Goal: Information Seeking & Learning: Learn about a topic

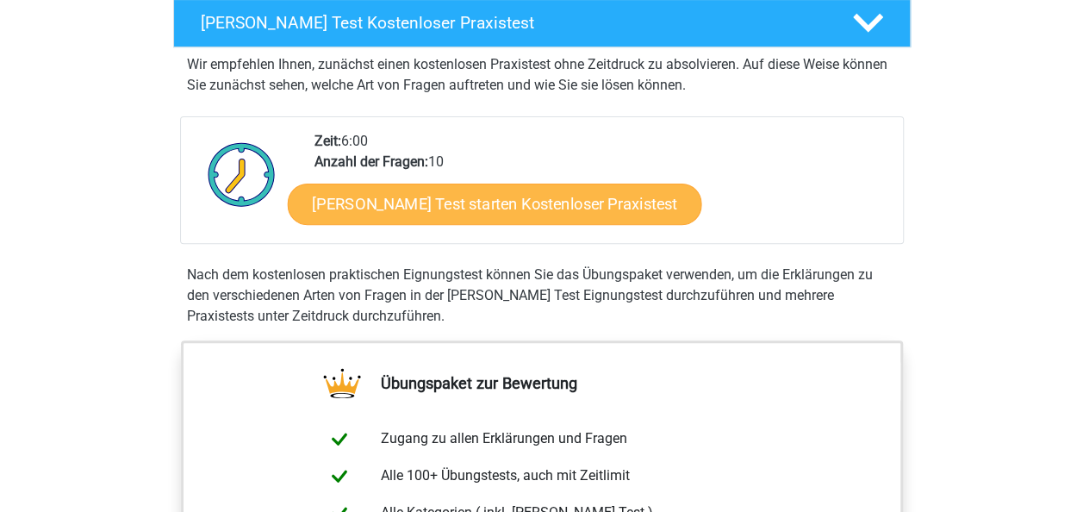
scroll to position [258, 0]
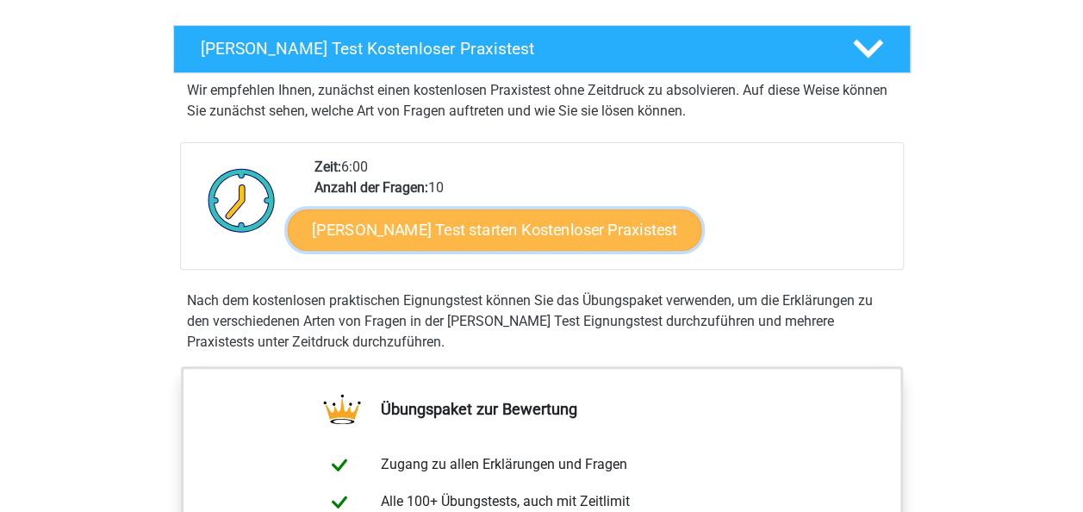
click at [467, 219] on link "Watson Glaser Test starten Kostenloser Praxistest" at bounding box center [494, 229] width 414 height 41
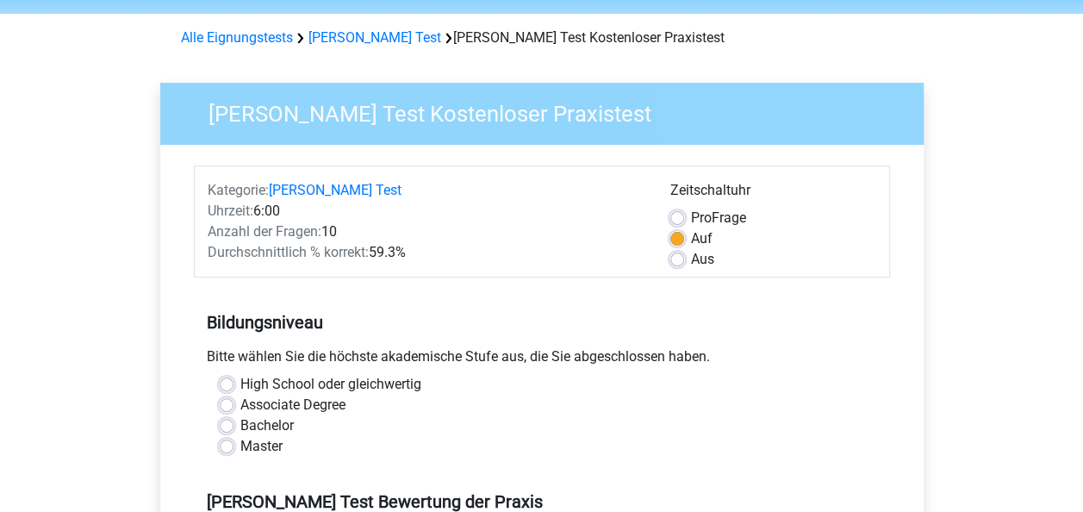
scroll to position [86, 0]
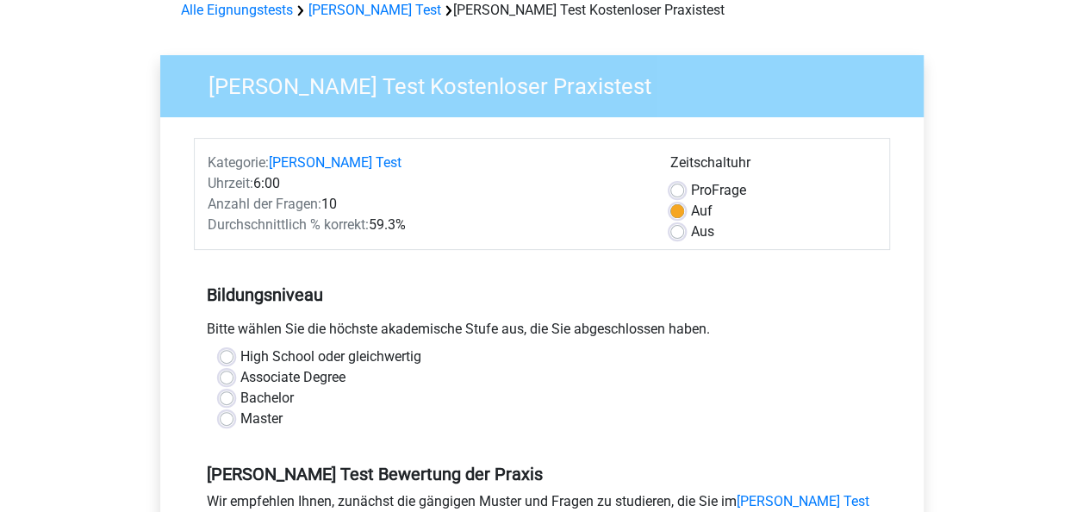
click at [691, 230] on label "Aus" at bounding box center [702, 231] width 23 height 21
click at [681, 230] on input "Aus" at bounding box center [677, 229] width 14 height 17
radio input "true"
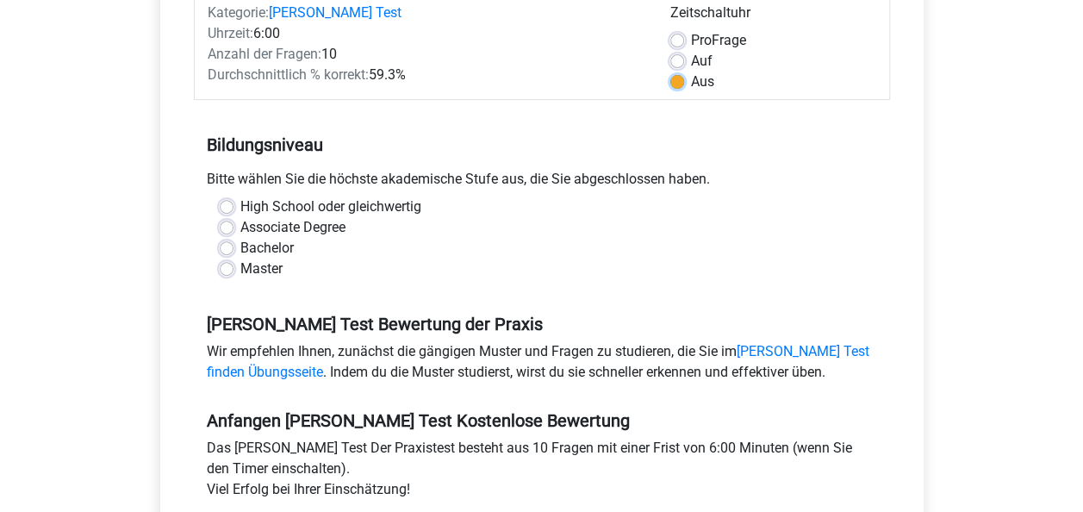
scroll to position [258, 0]
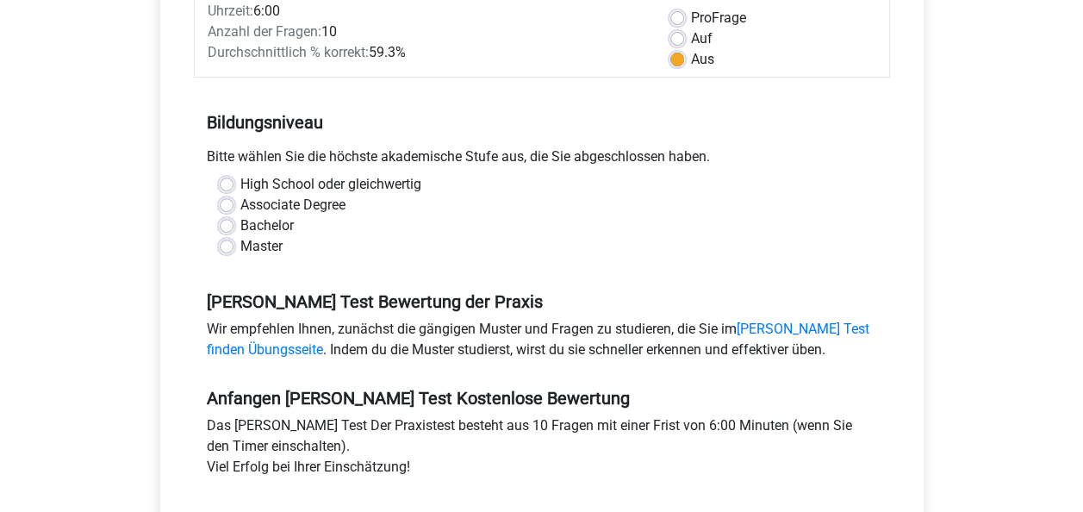
click at [240, 245] on label "Master" at bounding box center [261, 246] width 42 height 21
click at [225, 245] on input "Master" at bounding box center [227, 244] width 14 height 17
radio input "true"
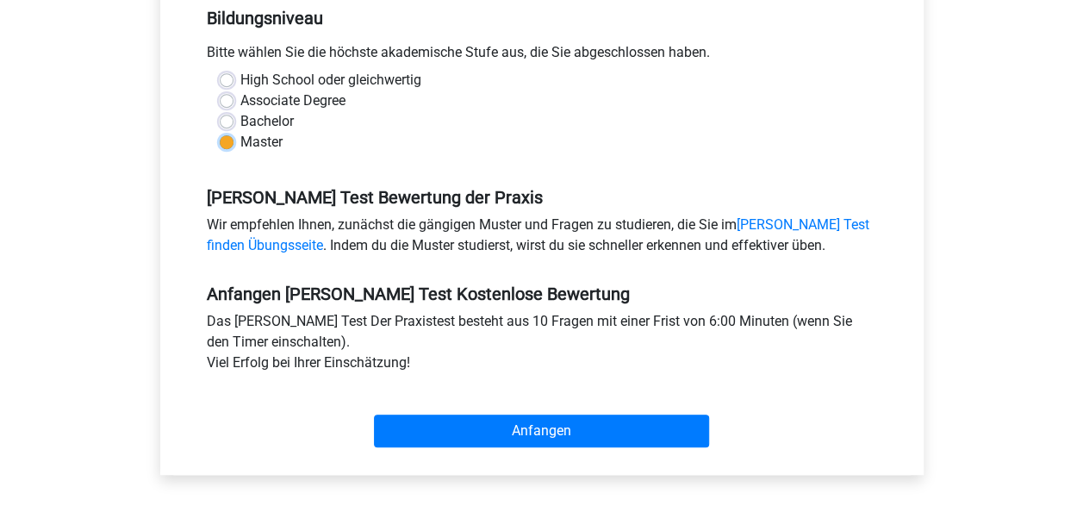
scroll to position [431, 0]
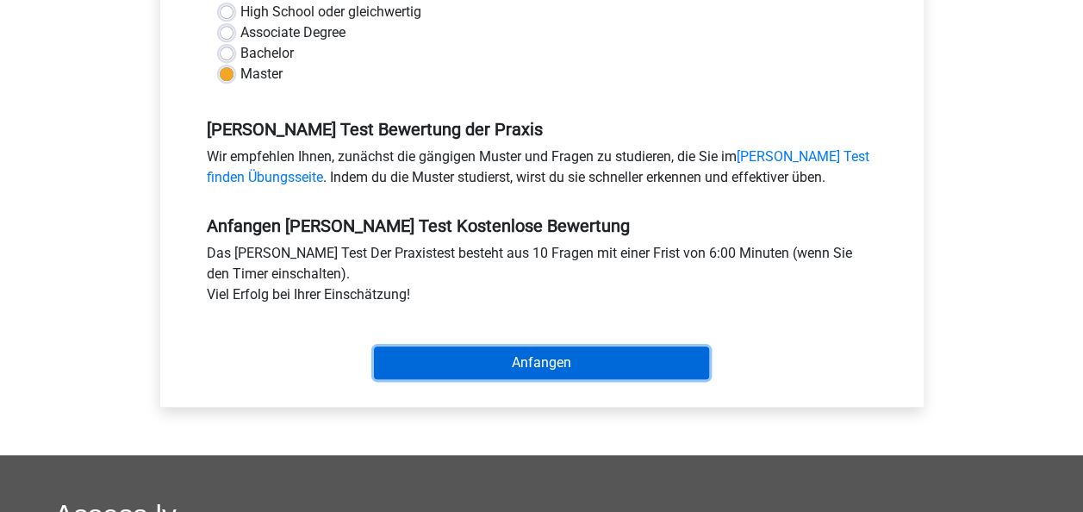
click at [539, 357] on input "Start" at bounding box center [541, 362] width 335 height 33
click at [510, 356] on input "Start" at bounding box center [541, 362] width 335 height 33
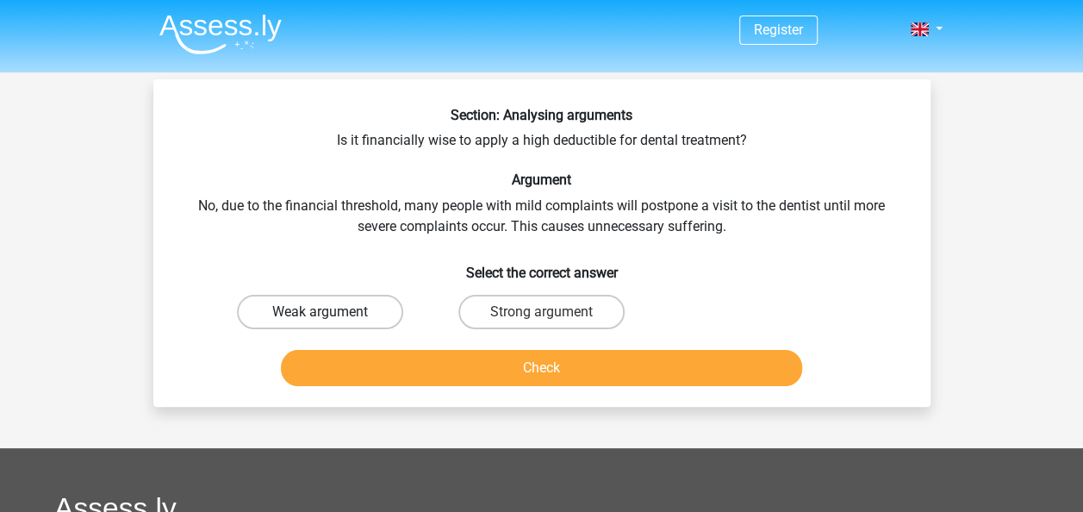
click at [369, 317] on label "Weak argument" at bounding box center [320, 312] width 166 height 34
click at [331, 317] on input "Weak argument" at bounding box center [325, 317] width 11 height 11
radio input "true"
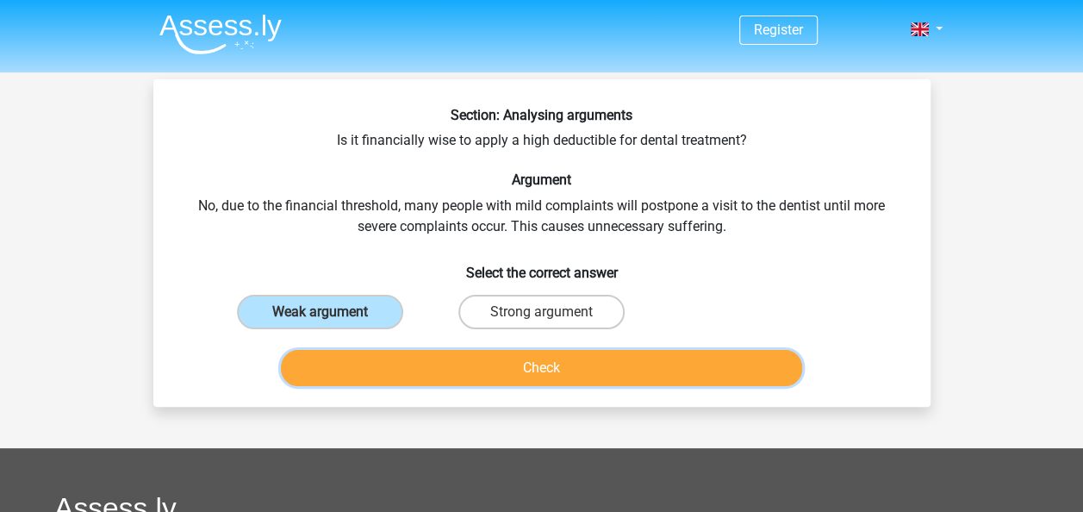
click at [553, 363] on button "Check" at bounding box center [541, 368] width 521 height 36
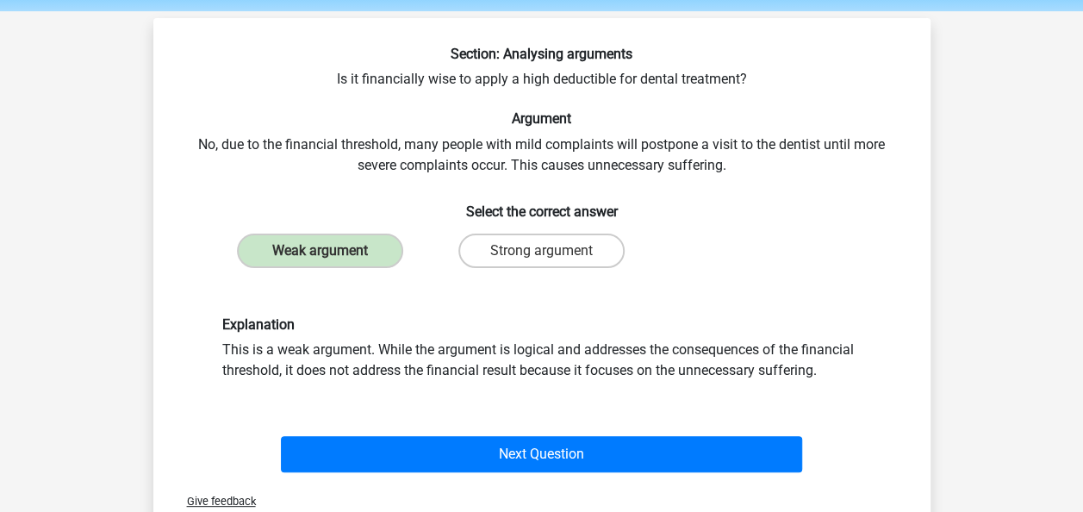
scroll to position [86, 0]
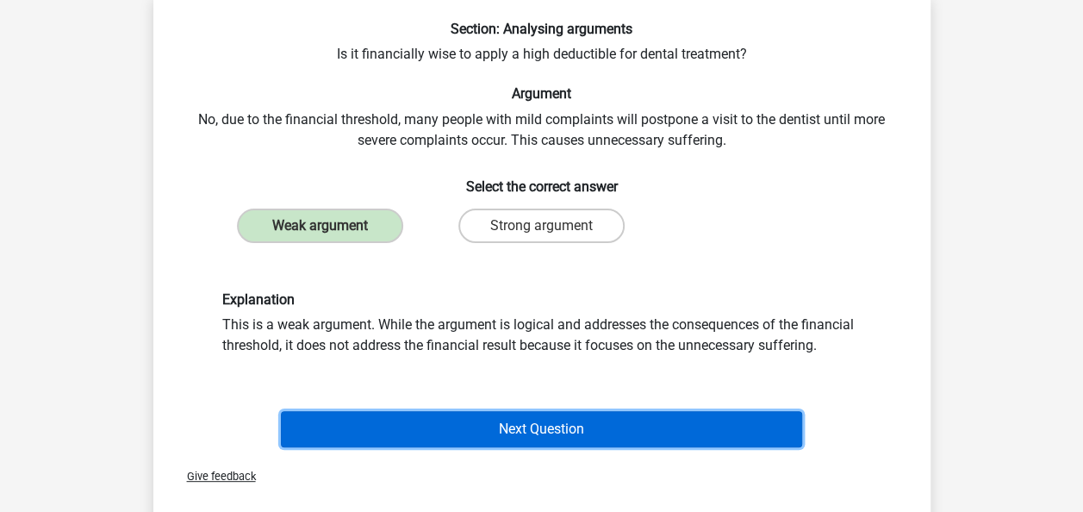
click at [524, 424] on button "Next Question" at bounding box center [541, 429] width 521 height 36
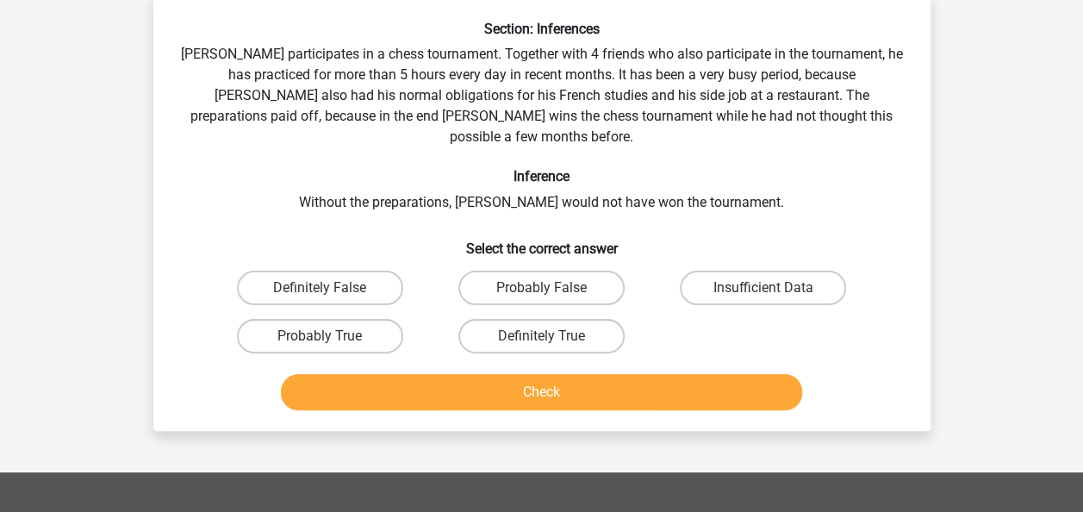
scroll to position [79, 0]
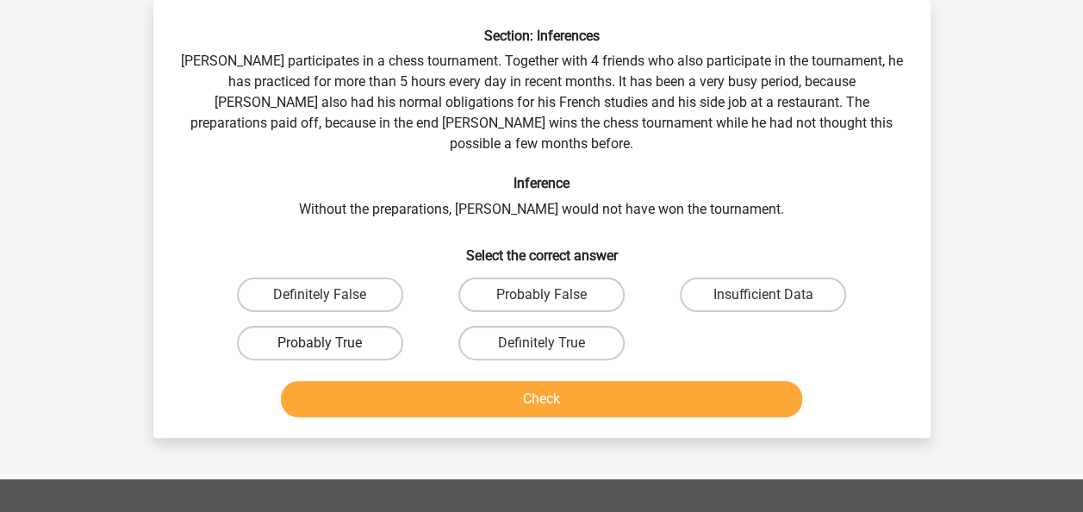
click at [326, 326] on label "Probably True" at bounding box center [320, 343] width 166 height 34
click at [326, 343] on input "Probably True" at bounding box center [325, 348] width 11 height 11
radio input "true"
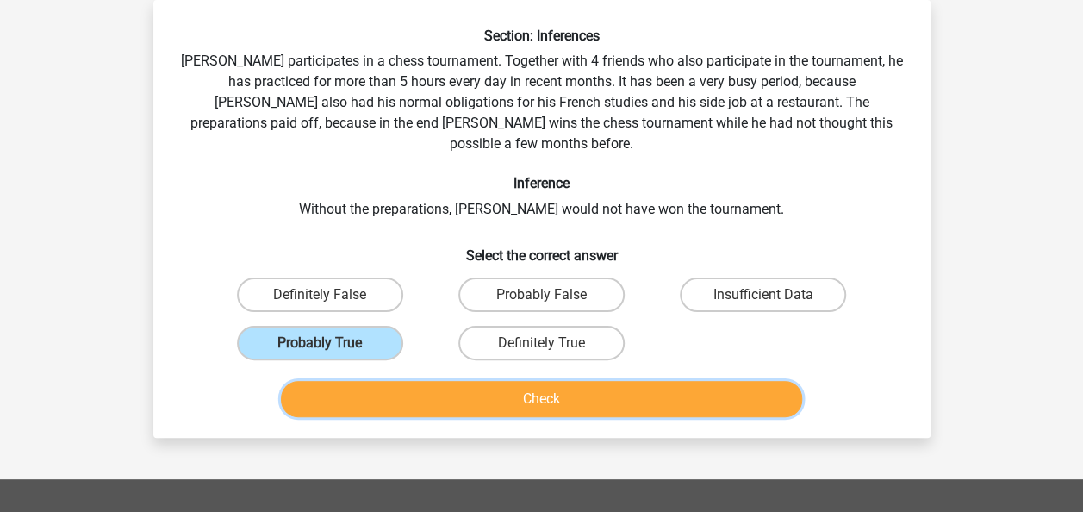
click at [539, 381] on button "Check" at bounding box center [541, 399] width 521 height 36
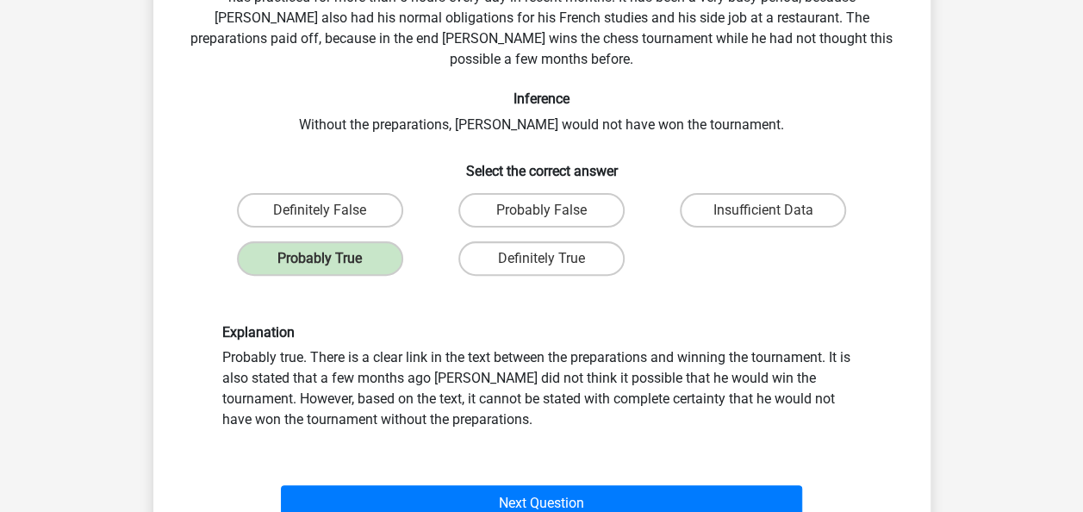
scroll to position [252, 0]
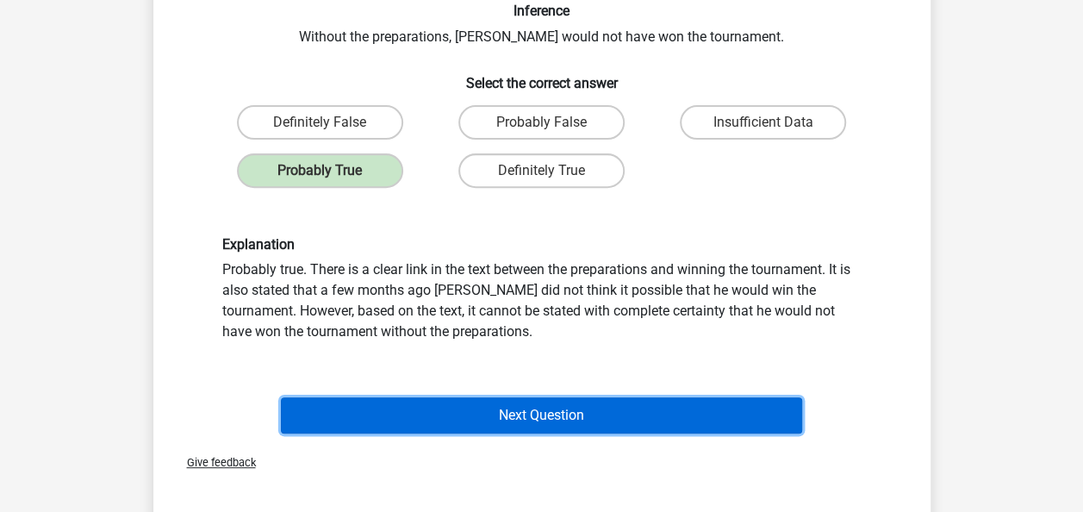
click at [530, 397] on button "Next Question" at bounding box center [541, 415] width 521 height 36
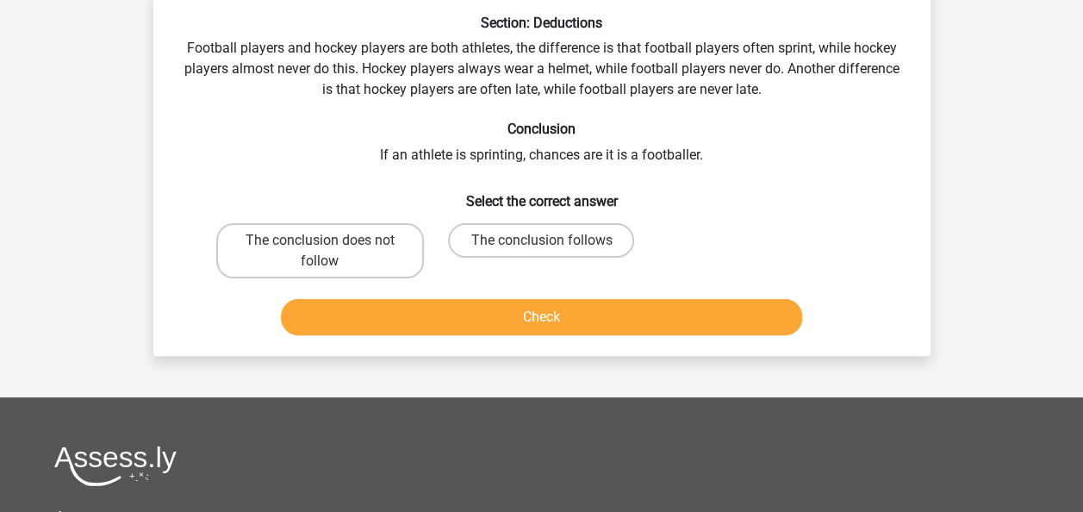
scroll to position [79, 0]
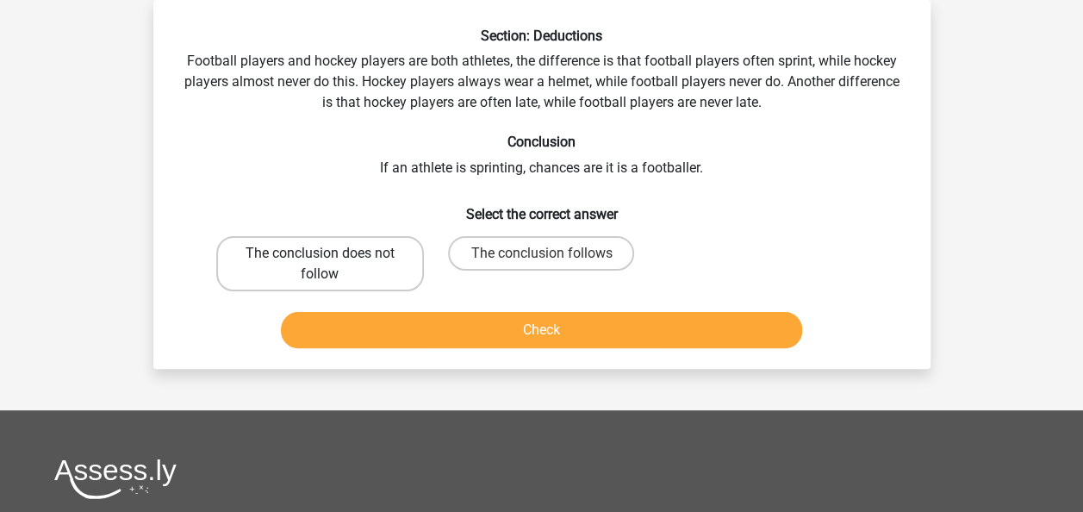
click at [276, 249] on label "The conclusion does not follow" at bounding box center [320, 263] width 208 height 55
click at [320, 253] on input "The conclusion does not follow" at bounding box center [325, 258] width 11 height 11
radio input "true"
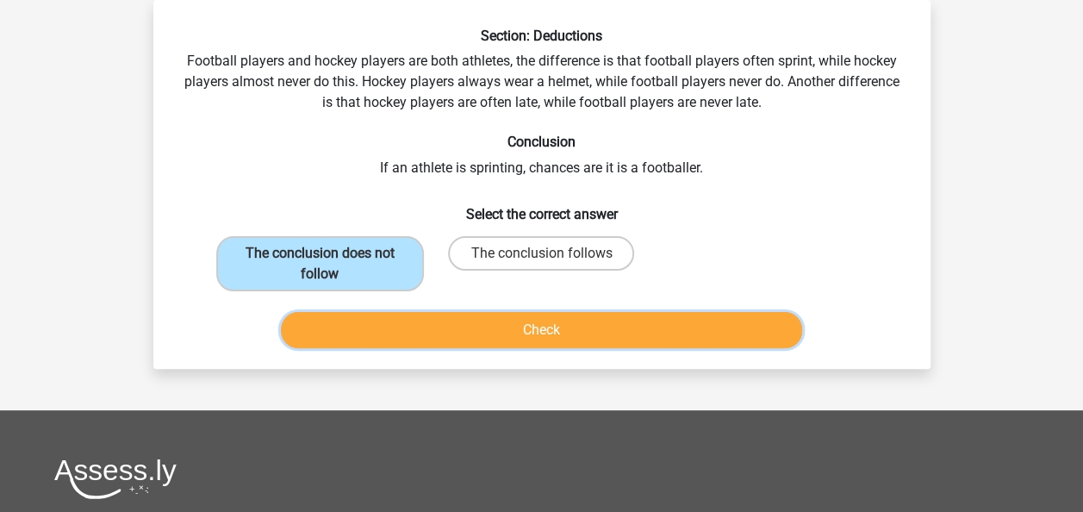
click at [535, 328] on button "Check" at bounding box center [541, 330] width 521 height 36
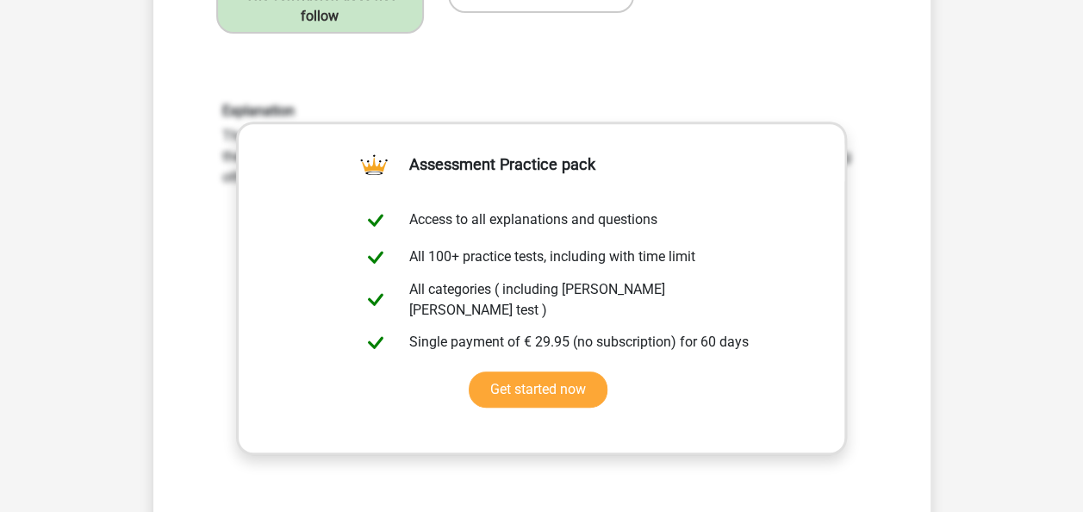
scroll to position [338, 0]
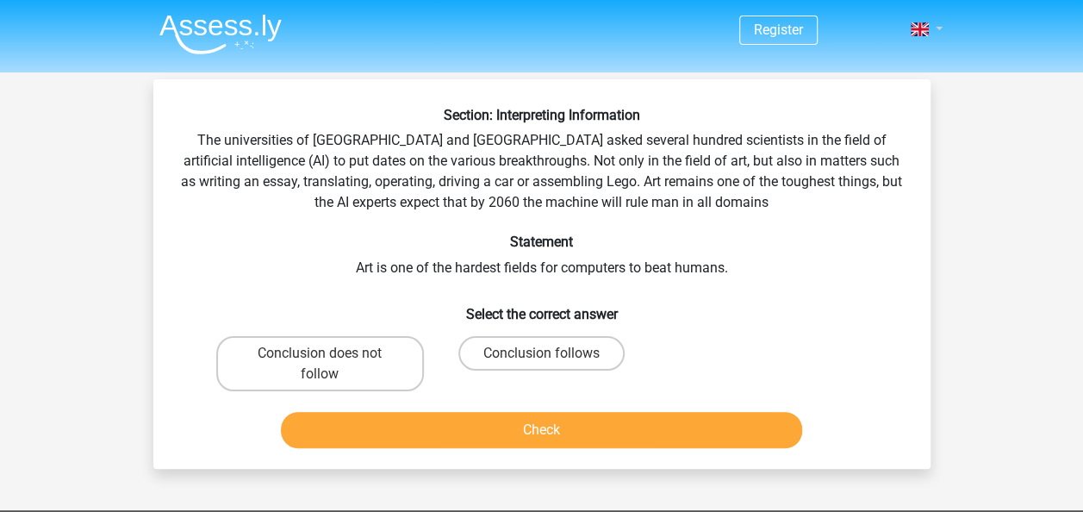
click at [928, 29] on span at bounding box center [920, 29] width 18 height 14
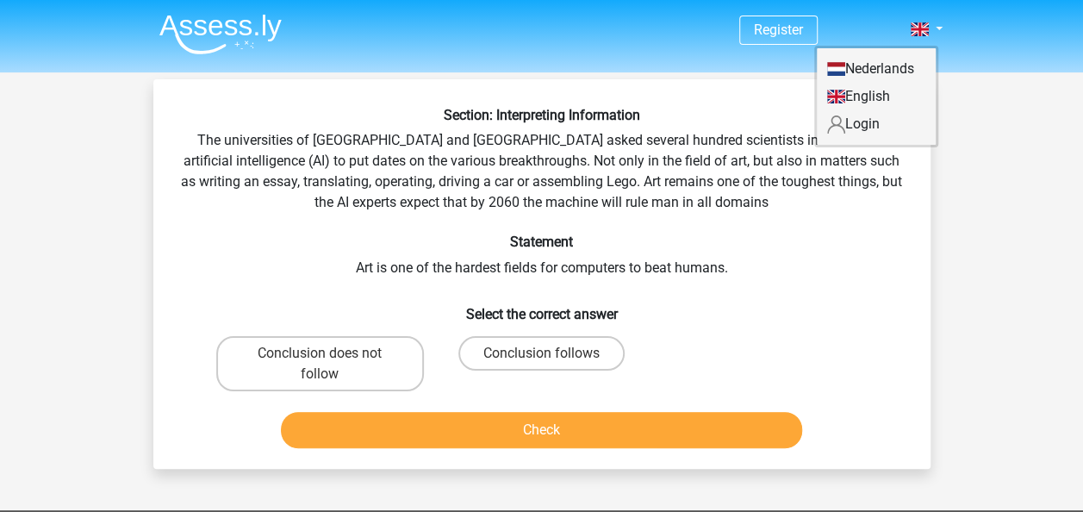
click at [249, 229] on div "Section: Interpreting Information The universities of Oxford and Yale asked sev…" at bounding box center [541, 281] width 763 height 348
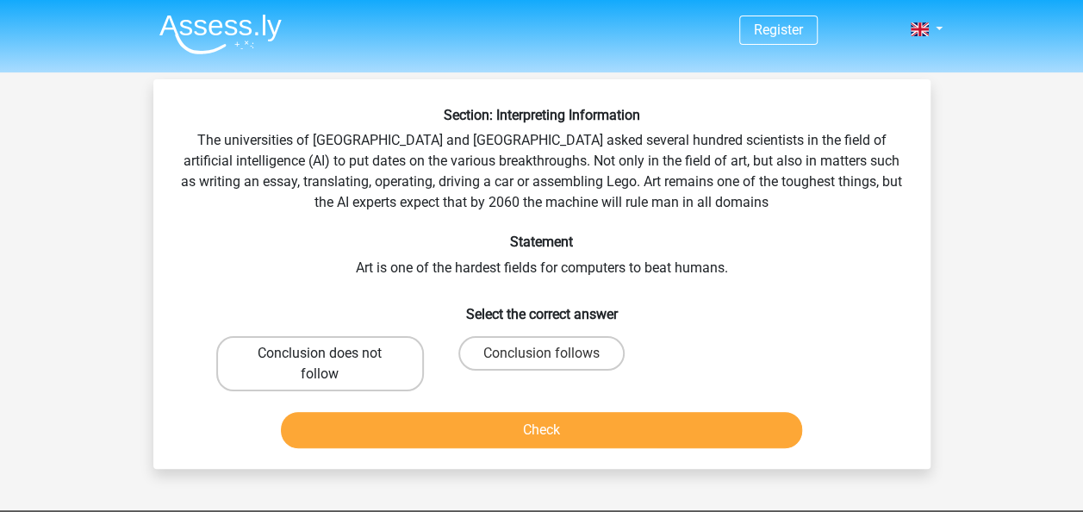
click at [330, 346] on label "Conclusion does not follow" at bounding box center [320, 363] width 208 height 55
click at [330, 353] on input "Conclusion does not follow" at bounding box center [325, 358] width 11 height 11
radio input "true"
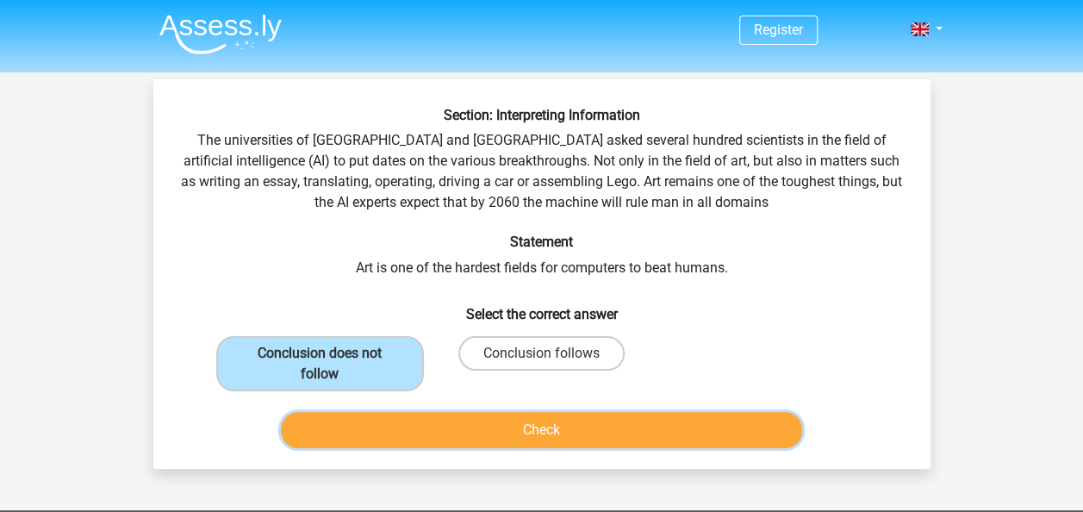
click at [549, 426] on button "Check" at bounding box center [541, 430] width 521 height 36
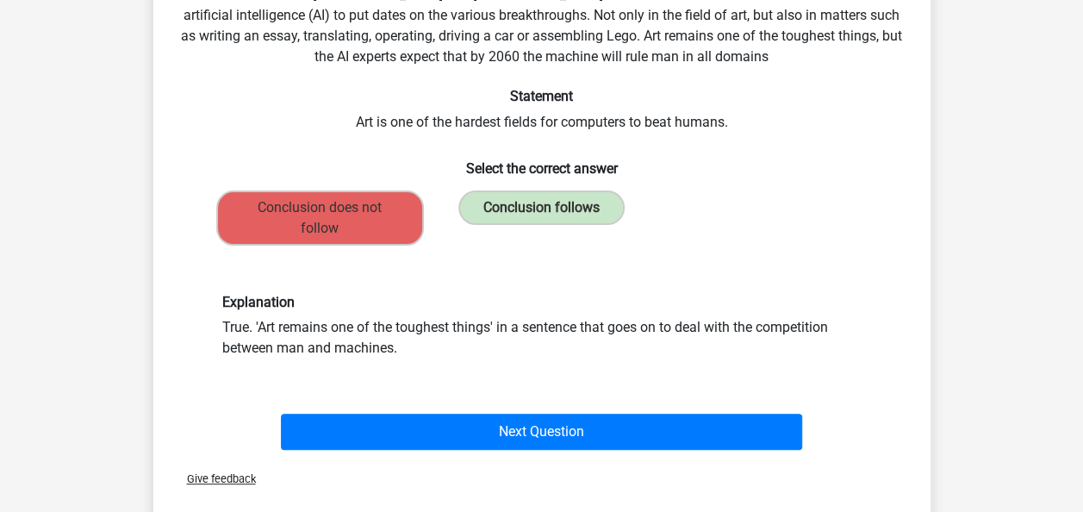
scroll to position [172, 0]
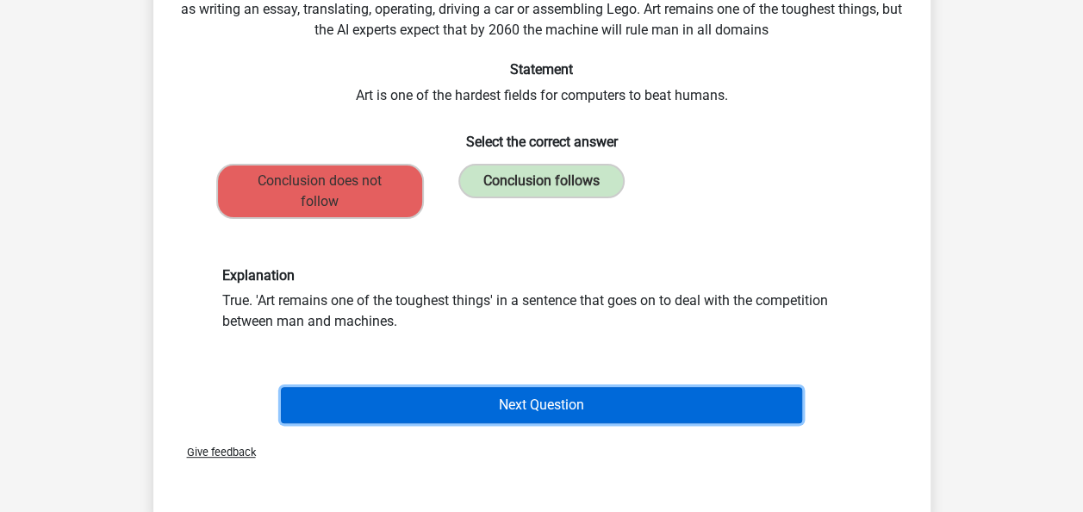
click at [534, 395] on button "Next Question" at bounding box center [541, 405] width 521 height 36
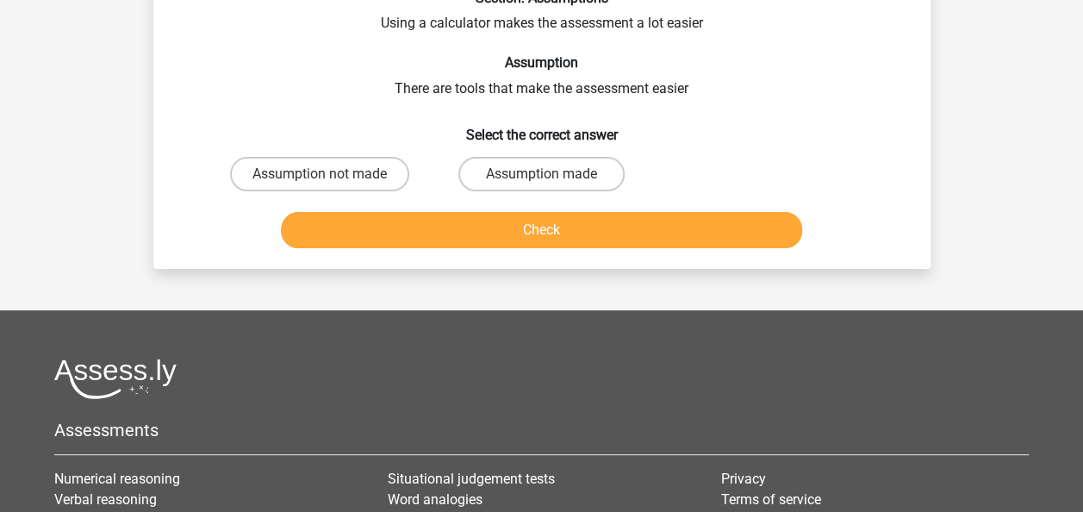
scroll to position [79, 0]
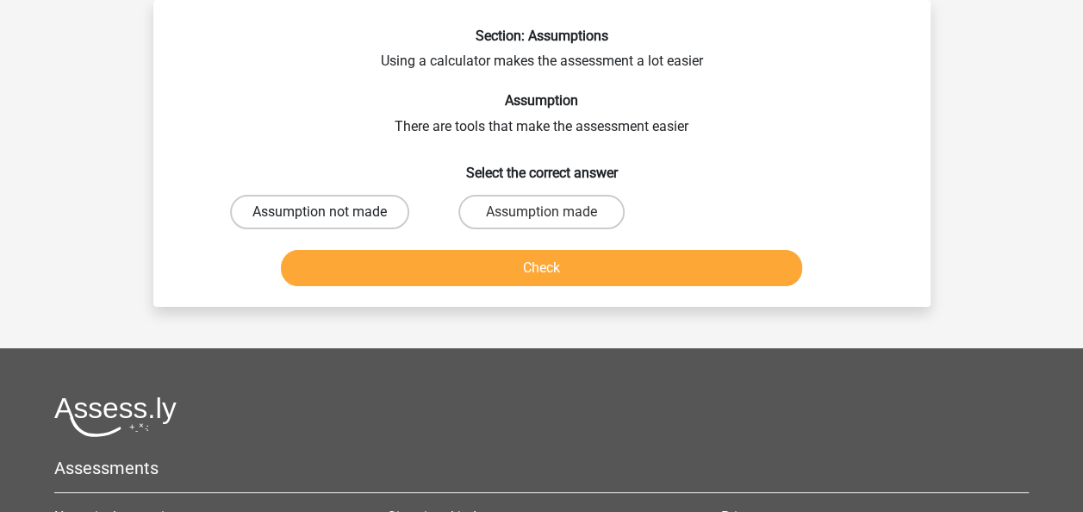
click at [362, 209] on label "Assumption not made" at bounding box center [319, 212] width 179 height 34
click at [331, 212] on input "Assumption not made" at bounding box center [325, 217] width 11 height 11
radio input "true"
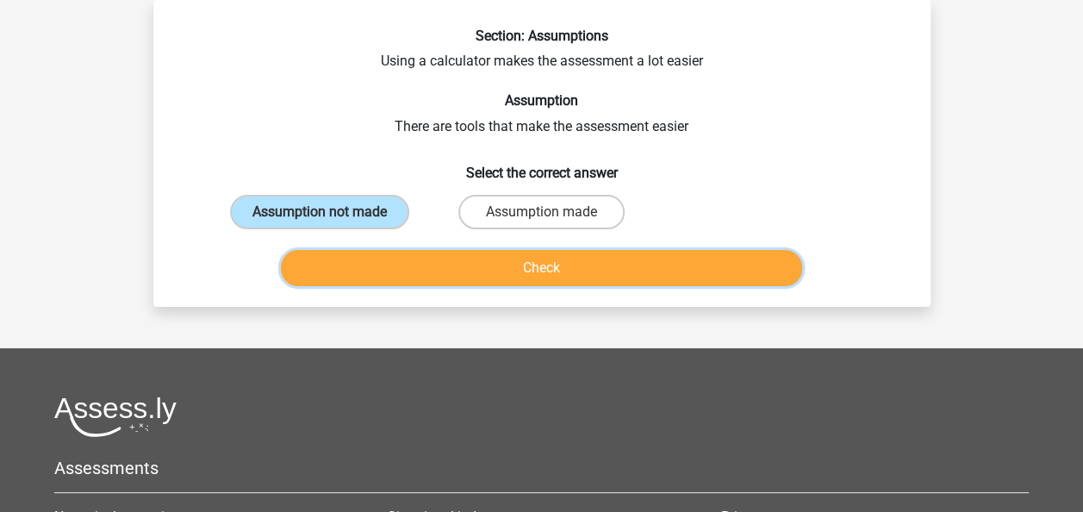
click at [569, 260] on button "Check" at bounding box center [541, 268] width 521 height 36
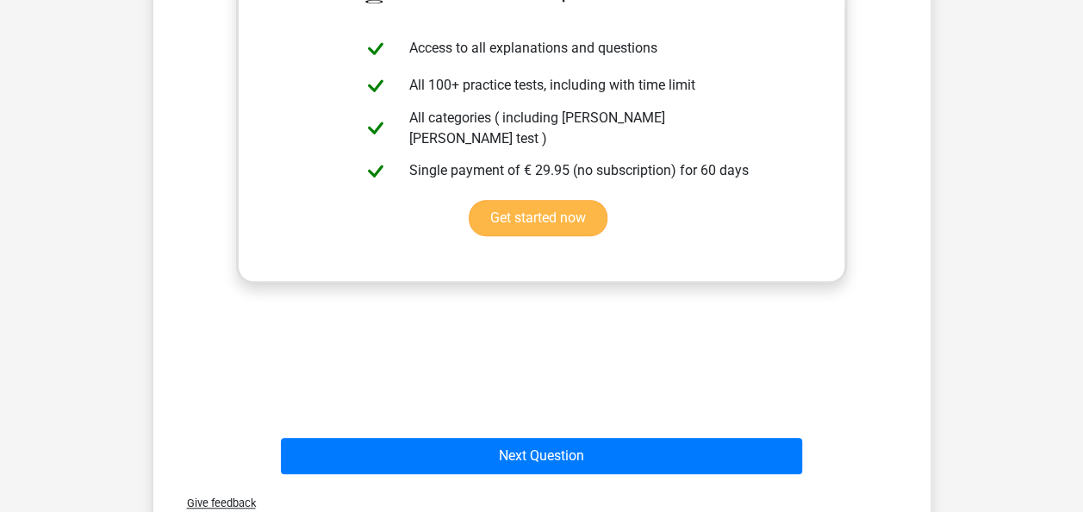
scroll to position [510, 0]
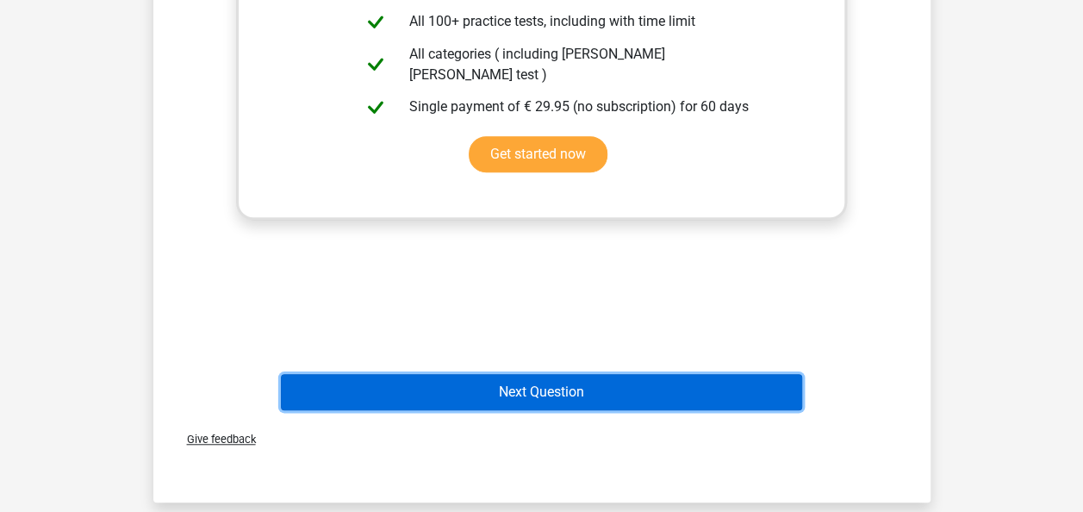
click at [533, 392] on button "Next Question" at bounding box center [541, 392] width 521 height 36
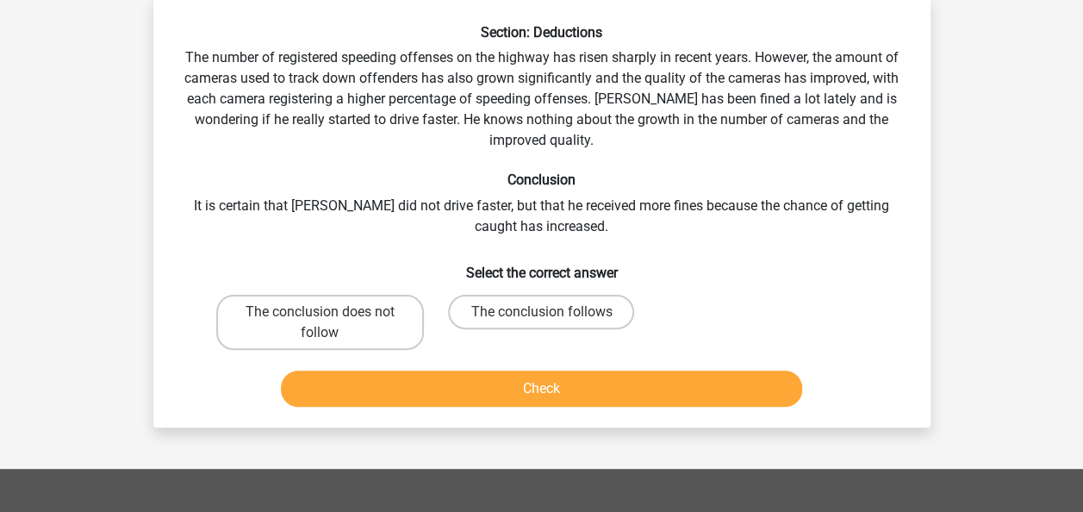
scroll to position [79, 0]
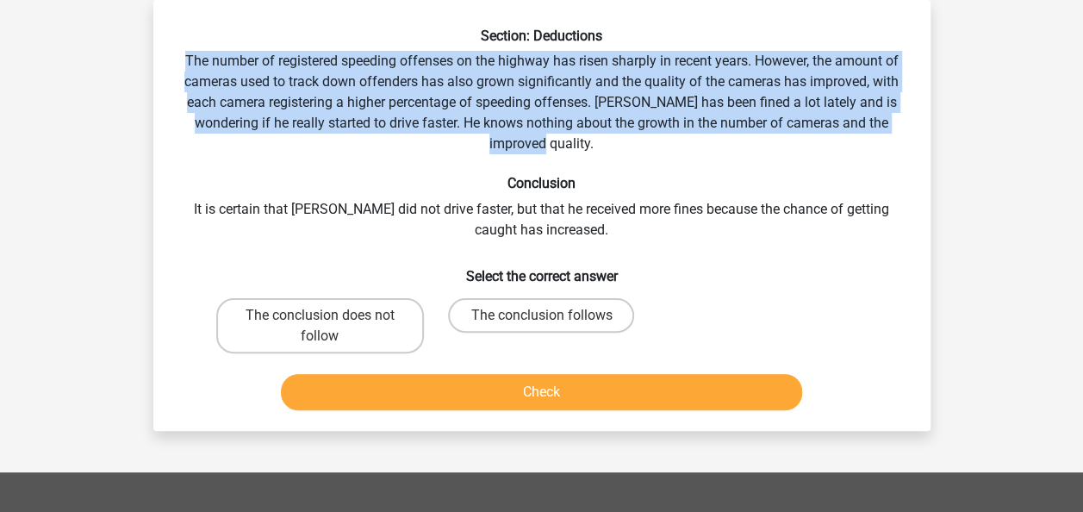
drag, startPoint x: 559, startPoint y: 143, endPoint x: 183, endPoint y: 69, distance: 383.7
click at [183, 69] on div "Section: Deductions The number of registered speeding offenses on the highway h…" at bounding box center [541, 222] width 763 height 389
copy div "The number of registered speeding offenses on the highway has risen sharply in …"
click at [520, 312] on label "The conclusion follows" at bounding box center [541, 315] width 186 height 34
click at [541, 315] on input "The conclusion follows" at bounding box center [546, 320] width 11 height 11
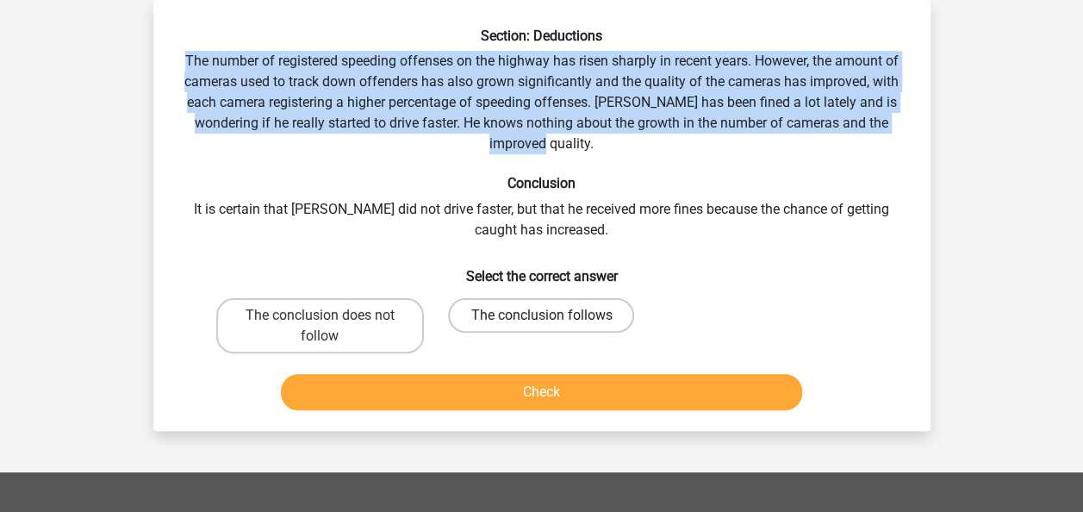
radio input "true"
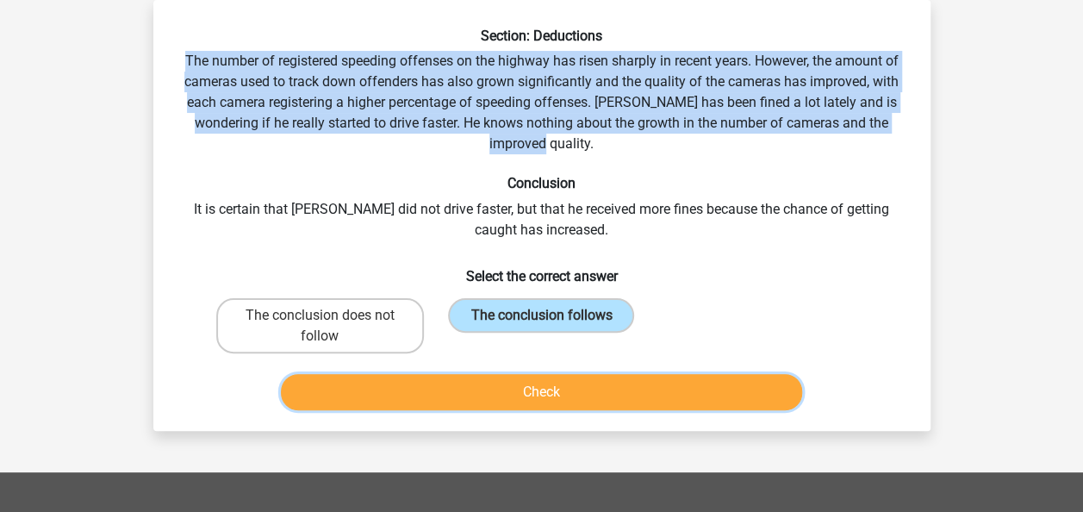
click at [557, 389] on button "Check" at bounding box center [541, 392] width 521 height 36
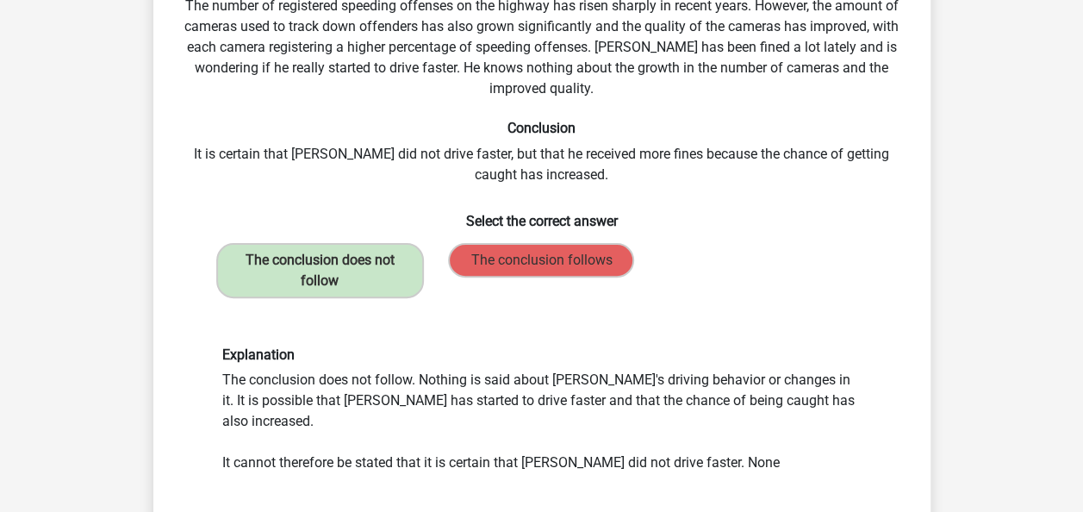
scroll to position [165, 0]
